Goal: Browse casually: Explore the website without a specific task or goal

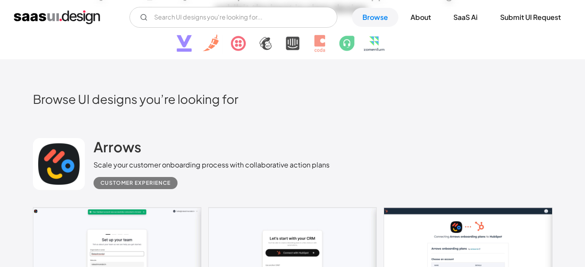
scroll to position [216, 0]
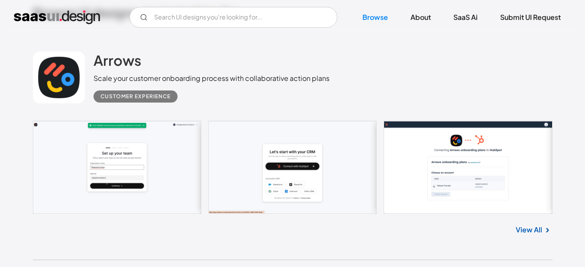
click at [127, 161] on link at bounding box center [292, 167] width 519 height 93
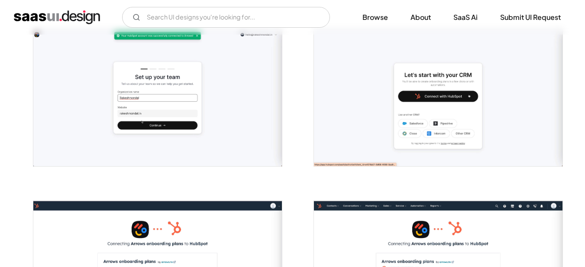
scroll to position [130, 0]
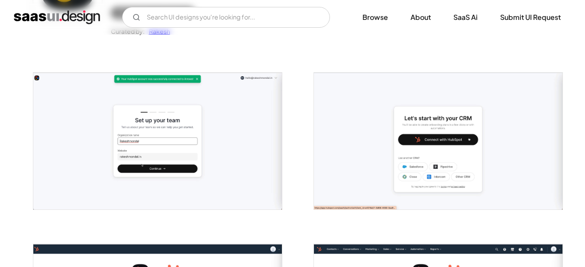
click at [237, 148] on img "open lightbox" at bounding box center [157, 141] width 248 height 137
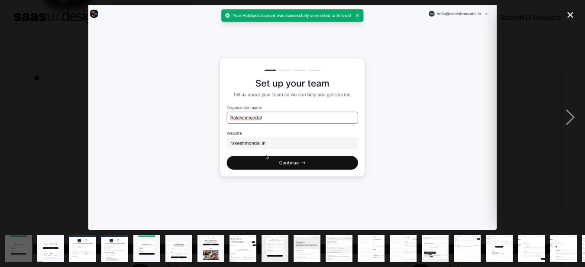
click at [237, 148] on div at bounding box center [292, 117] width 585 height 224
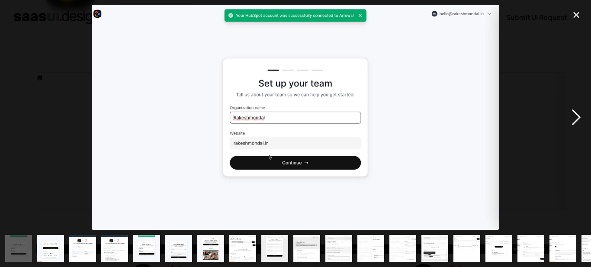
click at [575, 117] on div "next image" at bounding box center [576, 117] width 29 height 224
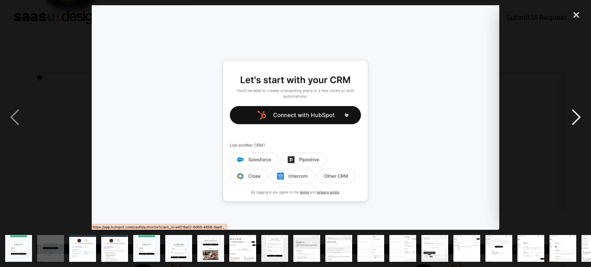
click at [562, 113] on div "next image" at bounding box center [576, 117] width 29 height 224
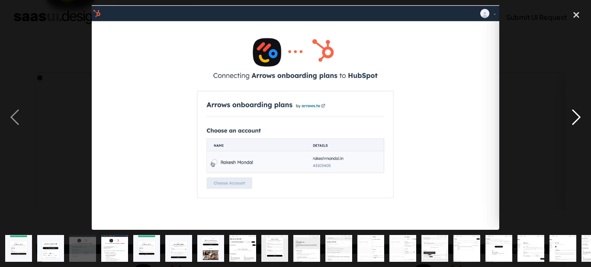
click at [574, 125] on div "next image" at bounding box center [576, 117] width 29 height 224
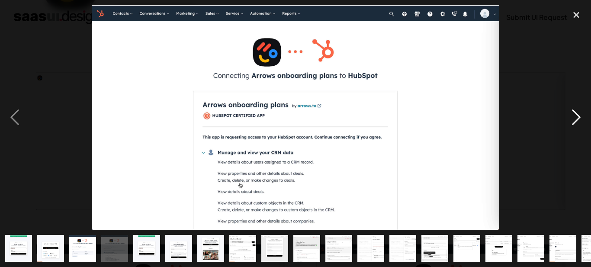
click at [574, 125] on div "next image" at bounding box center [576, 117] width 29 height 224
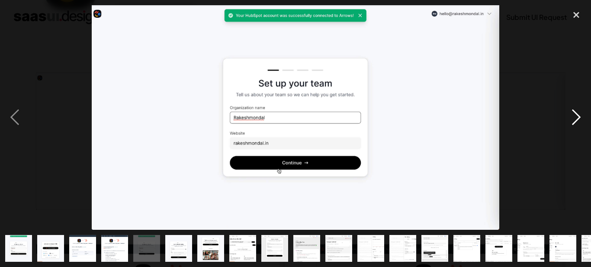
click at [573, 125] on div "next image" at bounding box center [576, 117] width 29 height 224
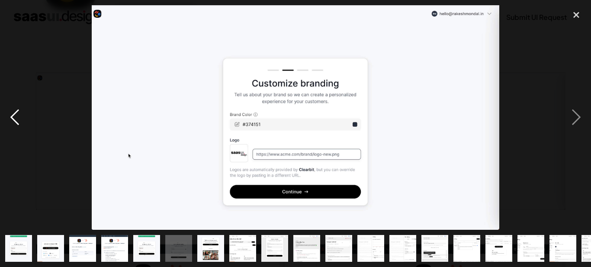
click at [18, 118] on div "previous image" at bounding box center [14, 117] width 29 height 224
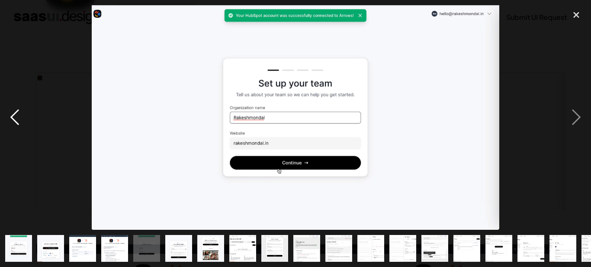
click at [18, 118] on div "previous image" at bounding box center [14, 117] width 29 height 224
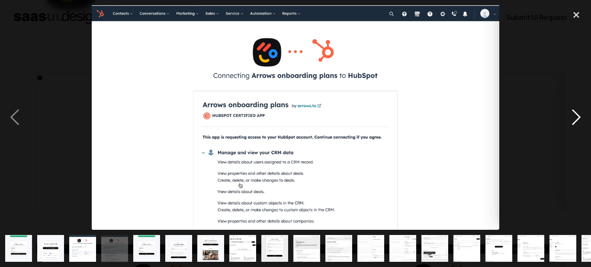
click at [573, 124] on div "next image" at bounding box center [576, 117] width 29 height 224
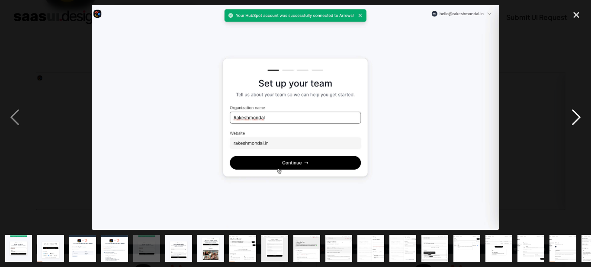
click at [572, 124] on div "next image" at bounding box center [576, 117] width 29 height 224
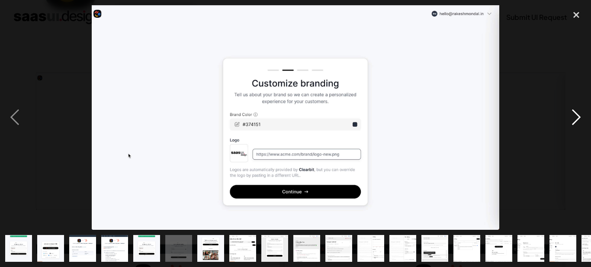
click at [572, 123] on div "next image" at bounding box center [576, 117] width 29 height 224
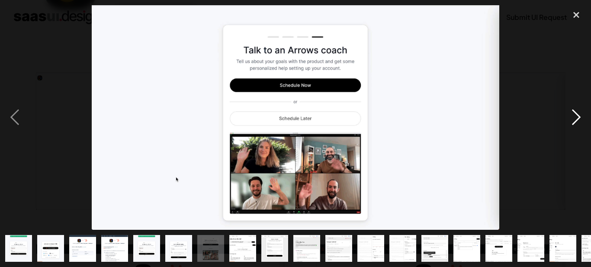
click at [572, 123] on div "next image" at bounding box center [576, 117] width 29 height 224
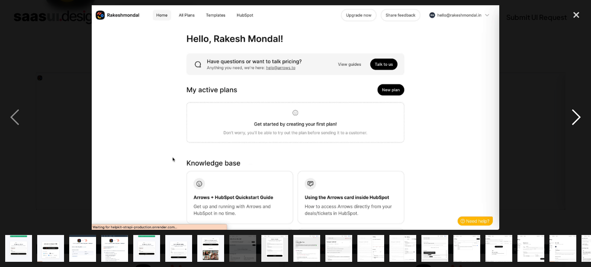
click at [572, 123] on div "next image" at bounding box center [576, 117] width 29 height 224
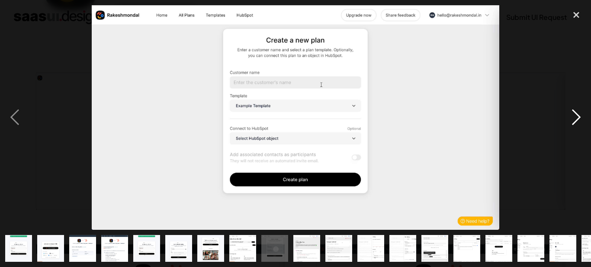
click at [572, 123] on div "next image" at bounding box center [576, 117] width 29 height 224
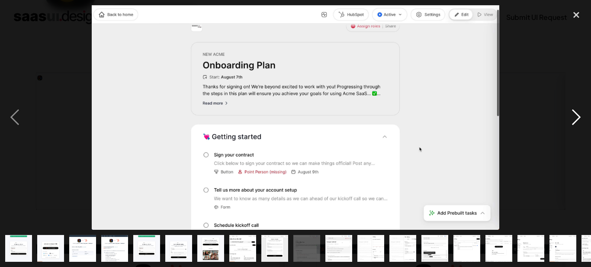
click at [572, 123] on div "next image" at bounding box center [576, 117] width 29 height 224
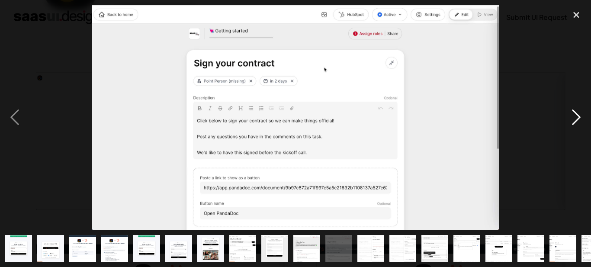
click at [572, 123] on div "next image" at bounding box center [576, 117] width 29 height 224
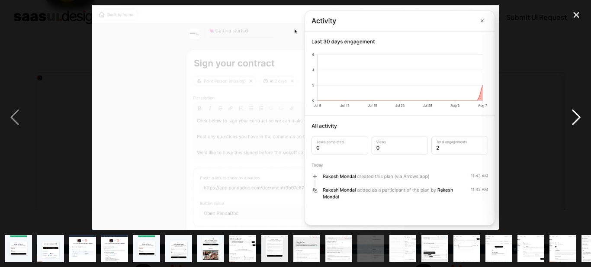
click at [572, 123] on div "next image" at bounding box center [576, 117] width 29 height 224
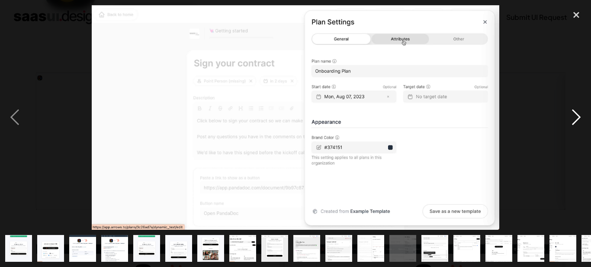
click at [572, 123] on div "next image" at bounding box center [576, 117] width 29 height 224
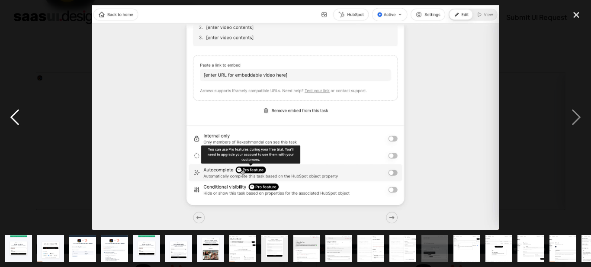
click at [25, 121] on div "previous image" at bounding box center [14, 117] width 29 height 224
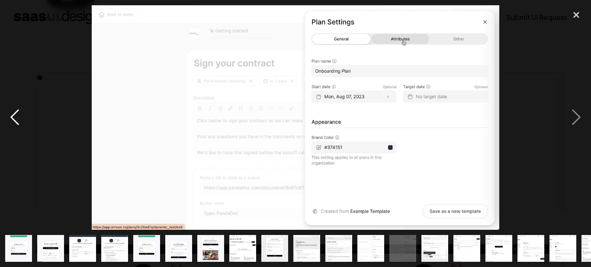
click at [21, 120] on div "previous image" at bounding box center [14, 117] width 29 height 224
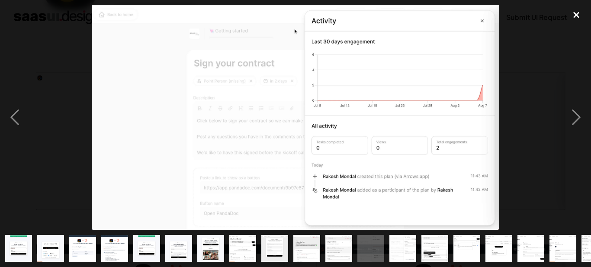
click at [578, 13] on div "close lightbox" at bounding box center [576, 14] width 29 height 19
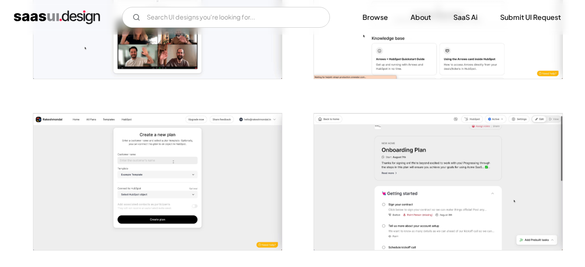
scroll to position [779, 0]
